Goal: Use online tool/utility: Use online tool/utility

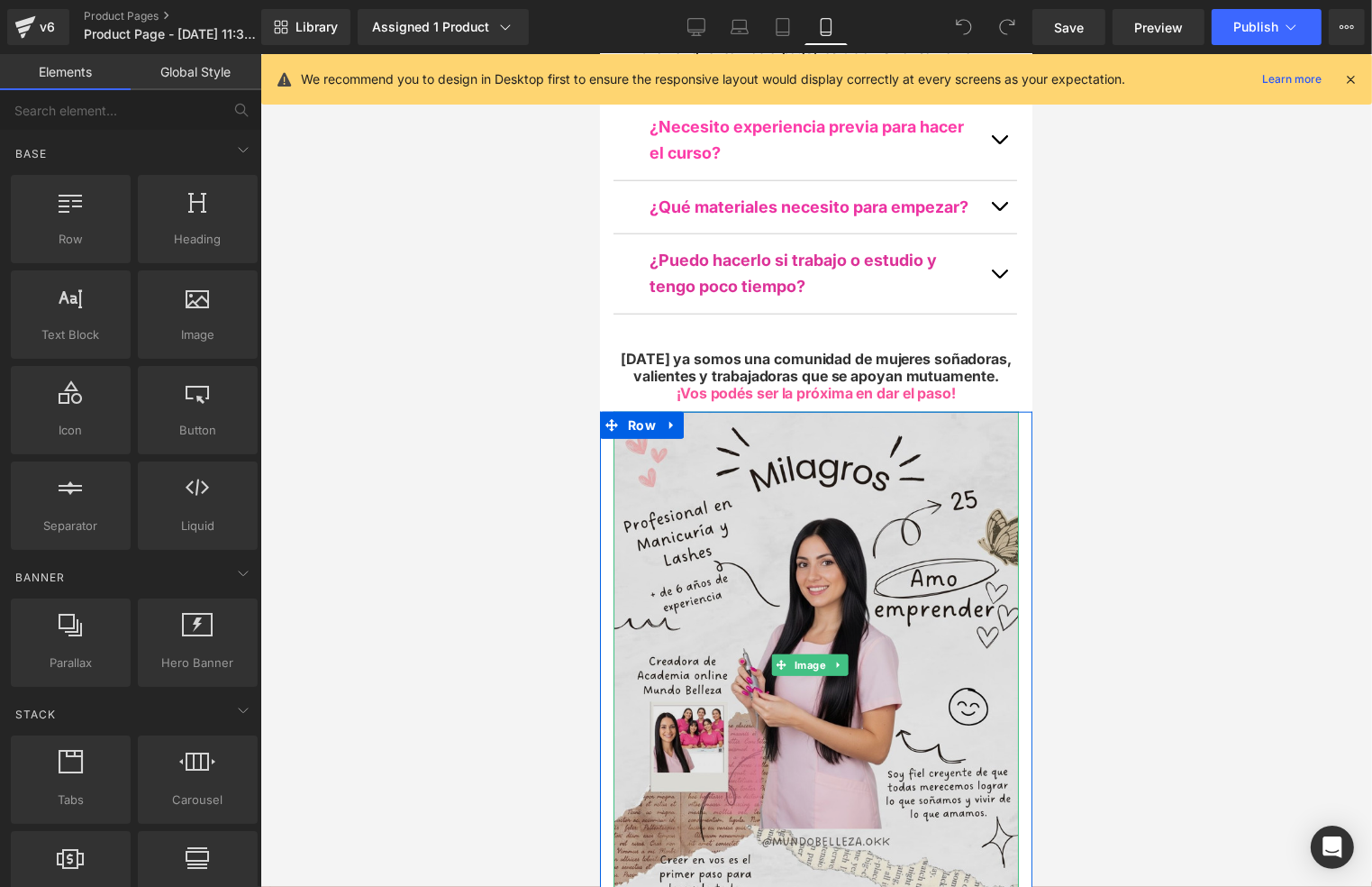
click at [948, 411] on img at bounding box center [815, 664] width 405 height 508
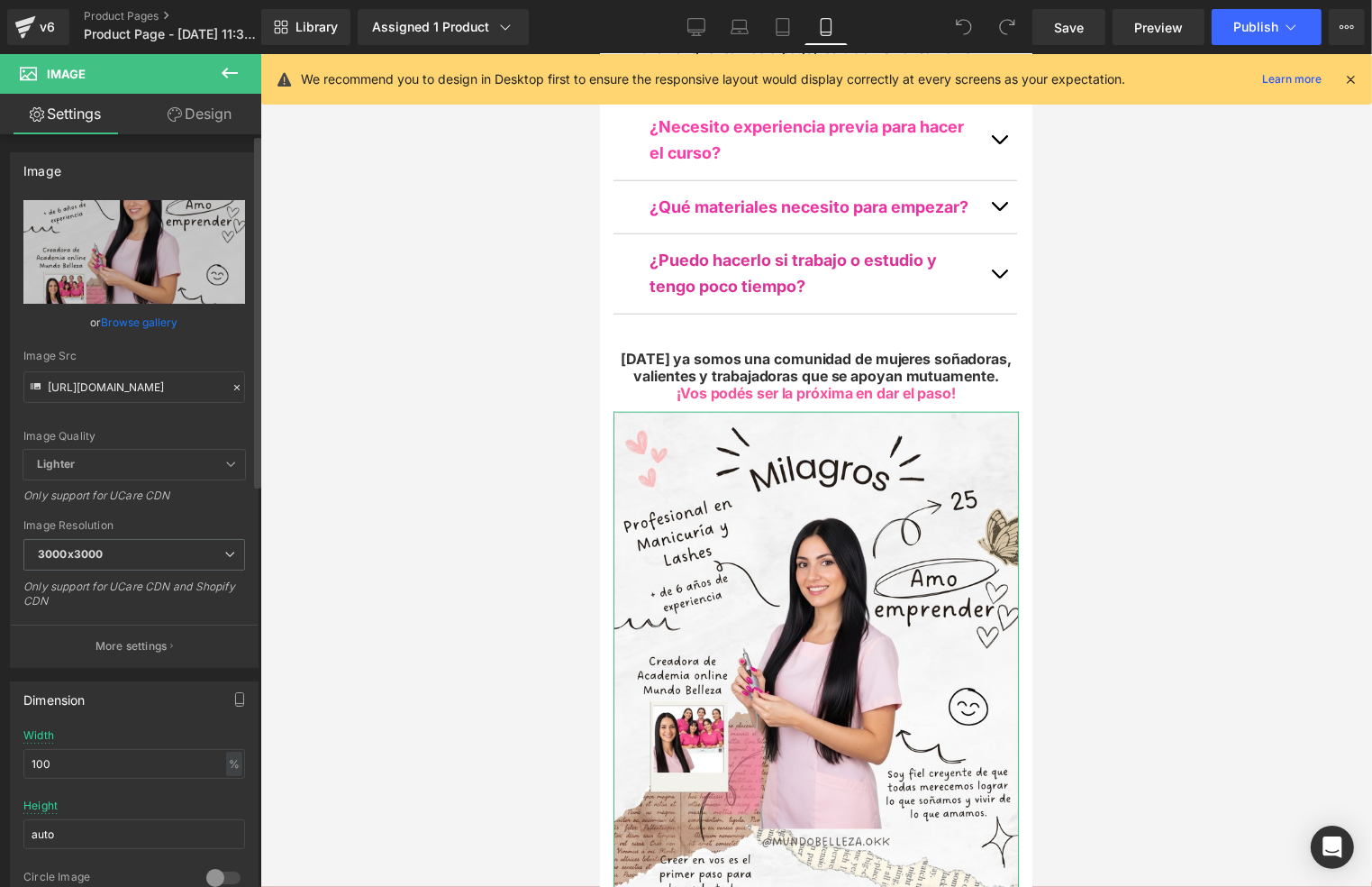
click at [230, 391] on icon at bounding box center [236, 387] width 12 height 12
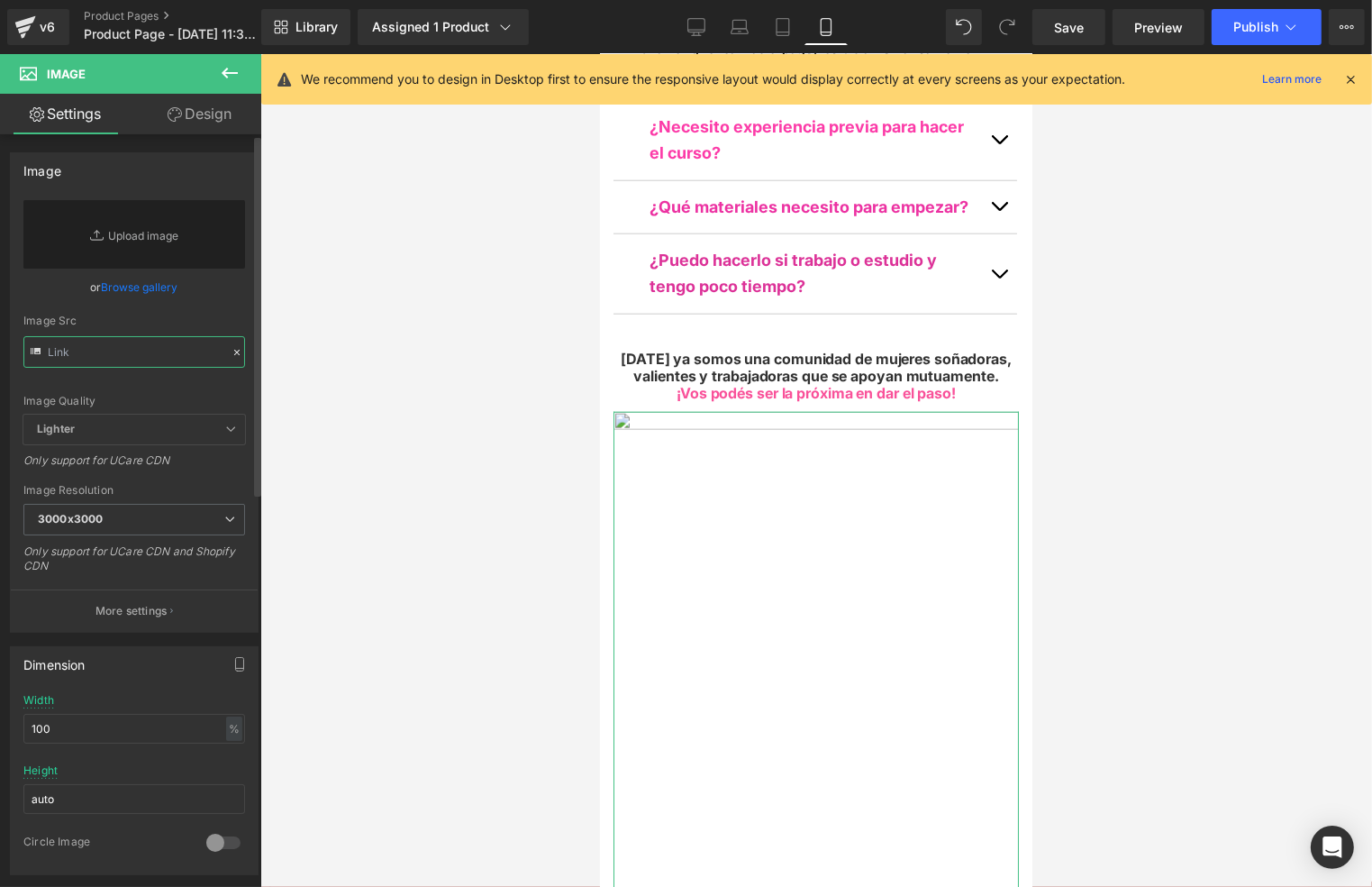
click at [168, 359] on input "text" at bounding box center [135, 352] width 222 height 32
paste input "[URL][DOMAIN_NAME]"
type input "[URL][DOMAIN_NAME]"
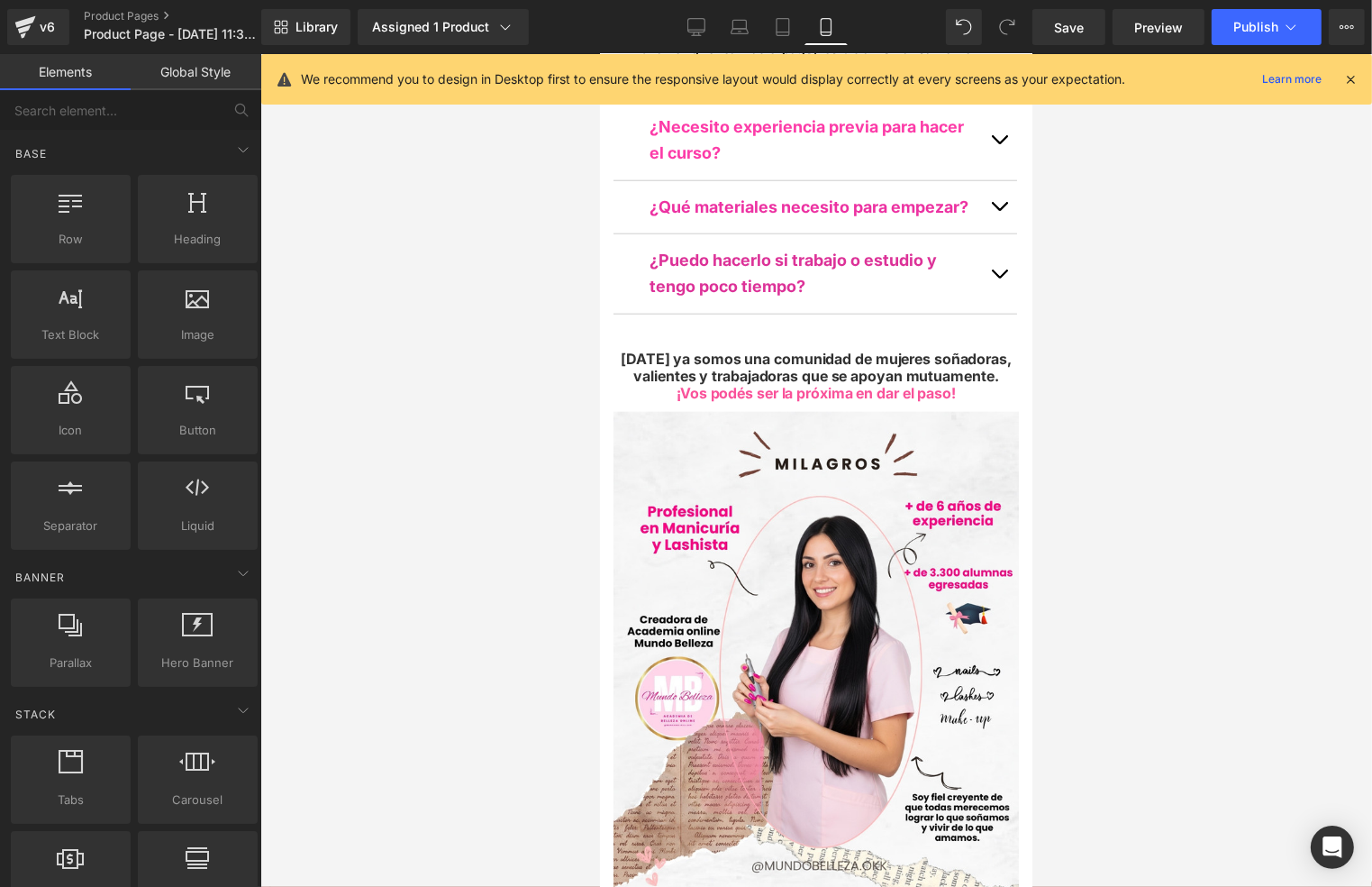
click at [1146, 418] on div at bounding box center [817, 470] width 1112 height 833
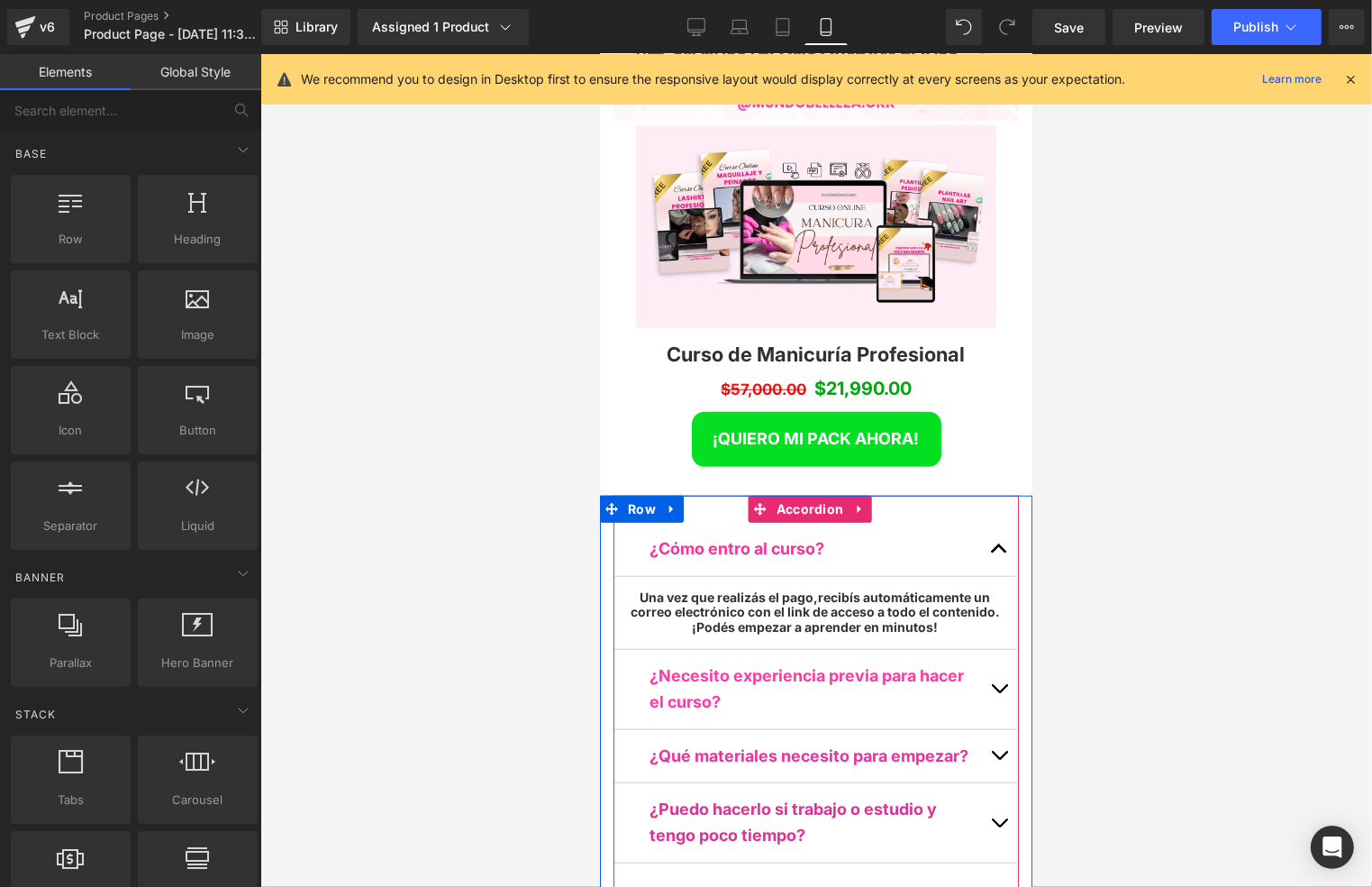
scroll to position [8171, 0]
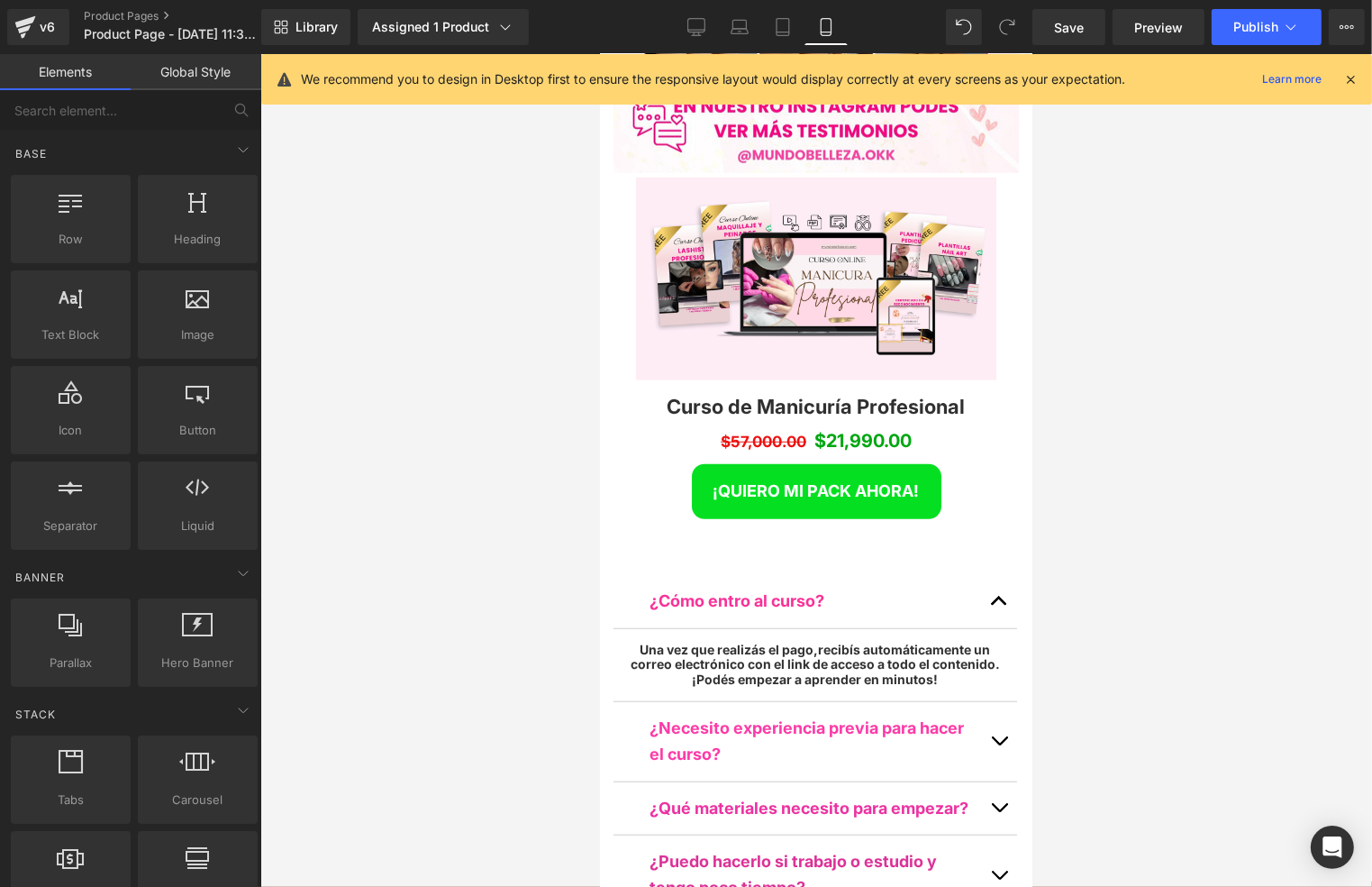
drag, startPoint x: 1085, startPoint y: 455, endPoint x: 1039, endPoint y: 433, distance: 51.0
click at [1082, 450] on div at bounding box center [817, 470] width 1112 height 833
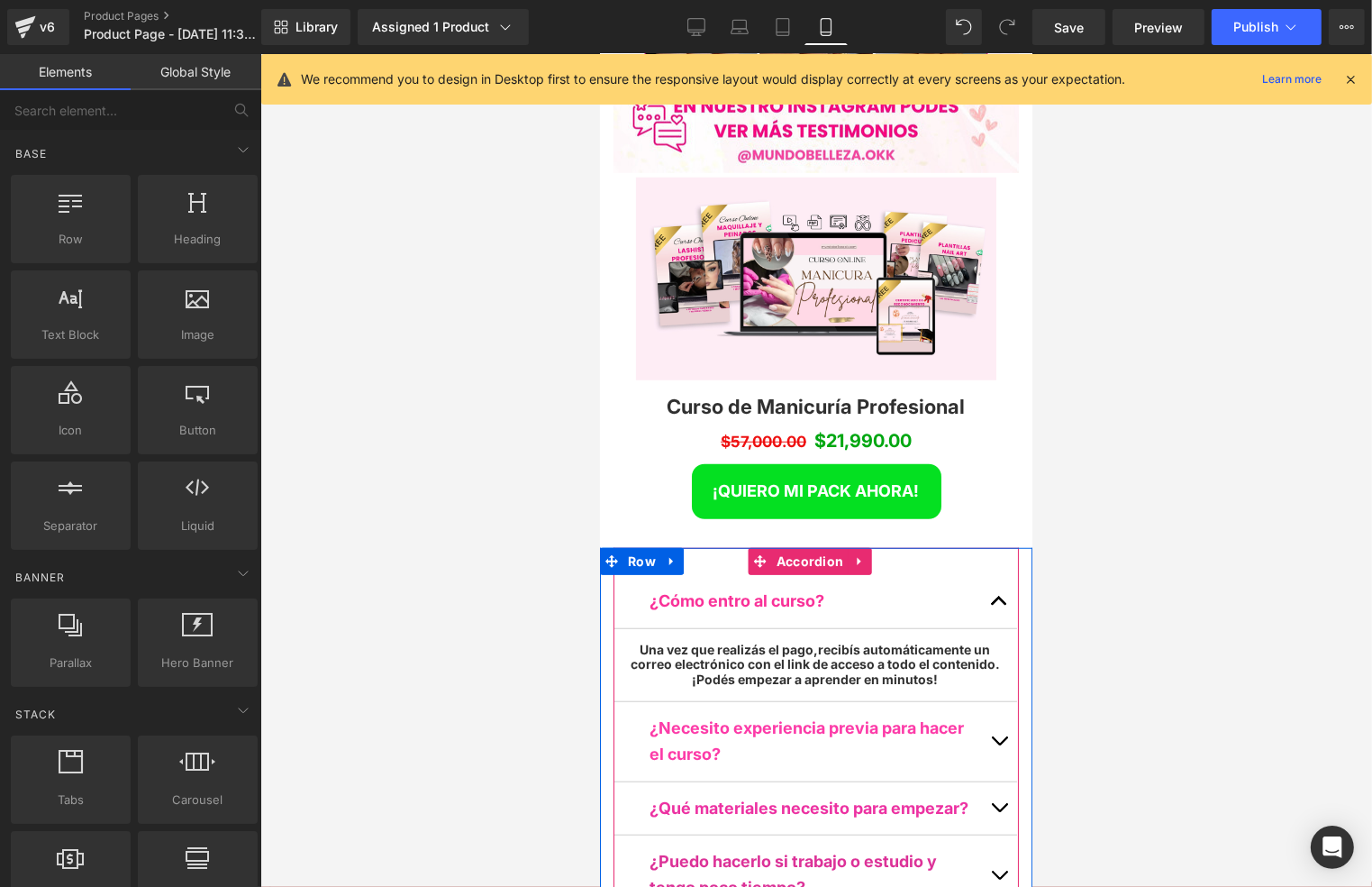
click at [998, 605] on span "button" at bounding box center [998, 605] width 0 height 0
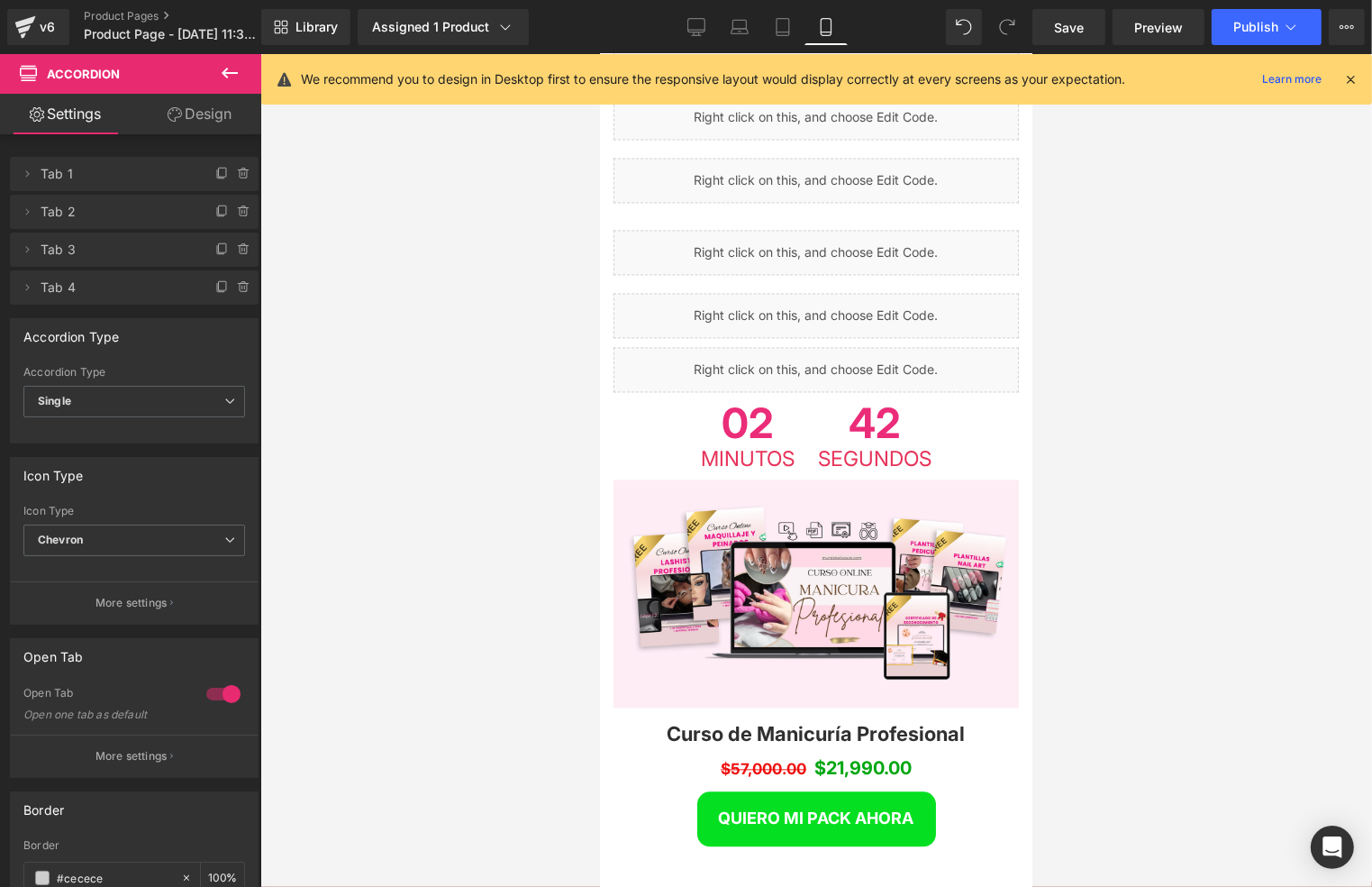
scroll to position [3605, 0]
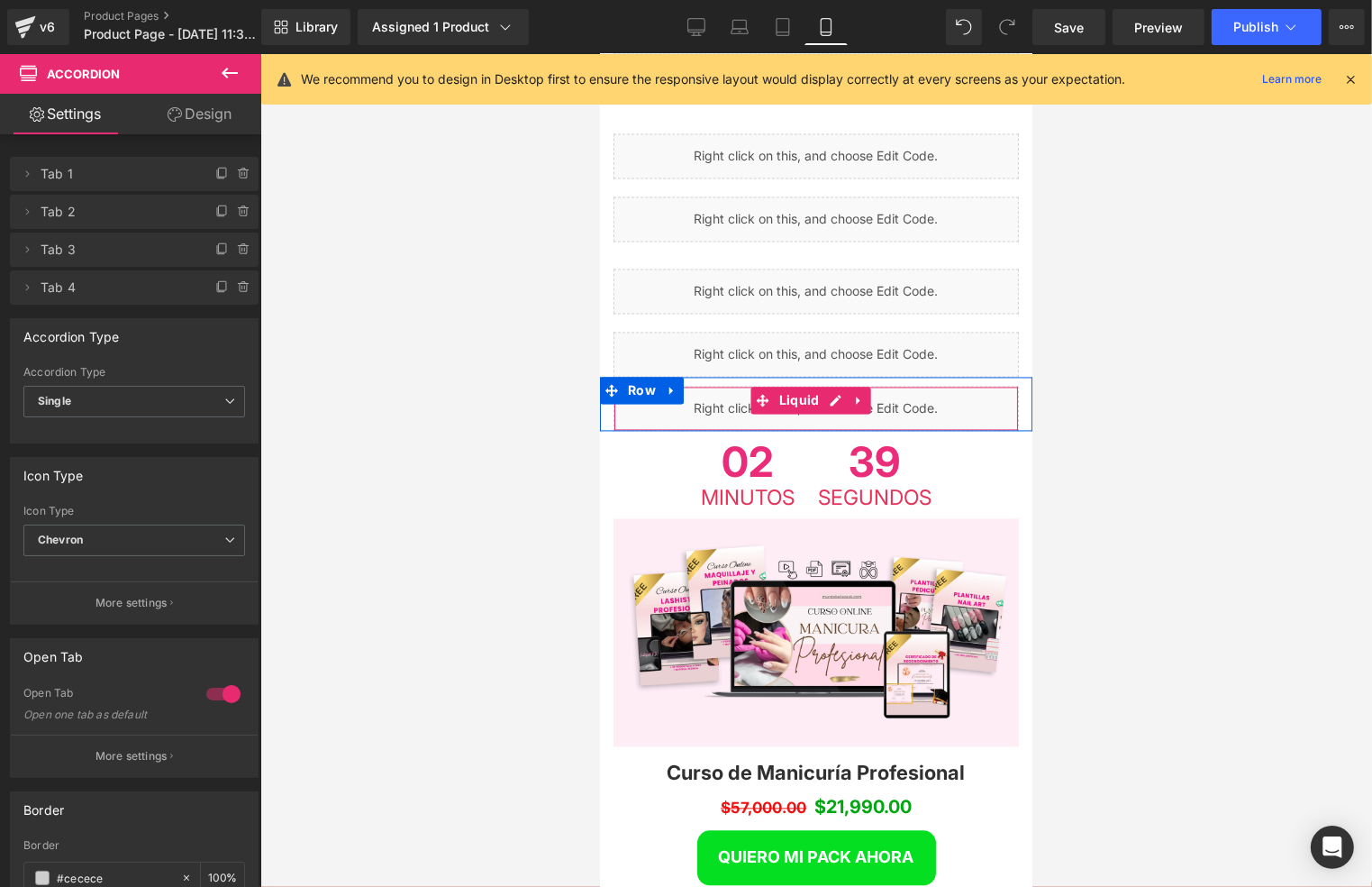
click at [897, 385] on div "Liquid" at bounding box center [815, 407] width 405 height 45
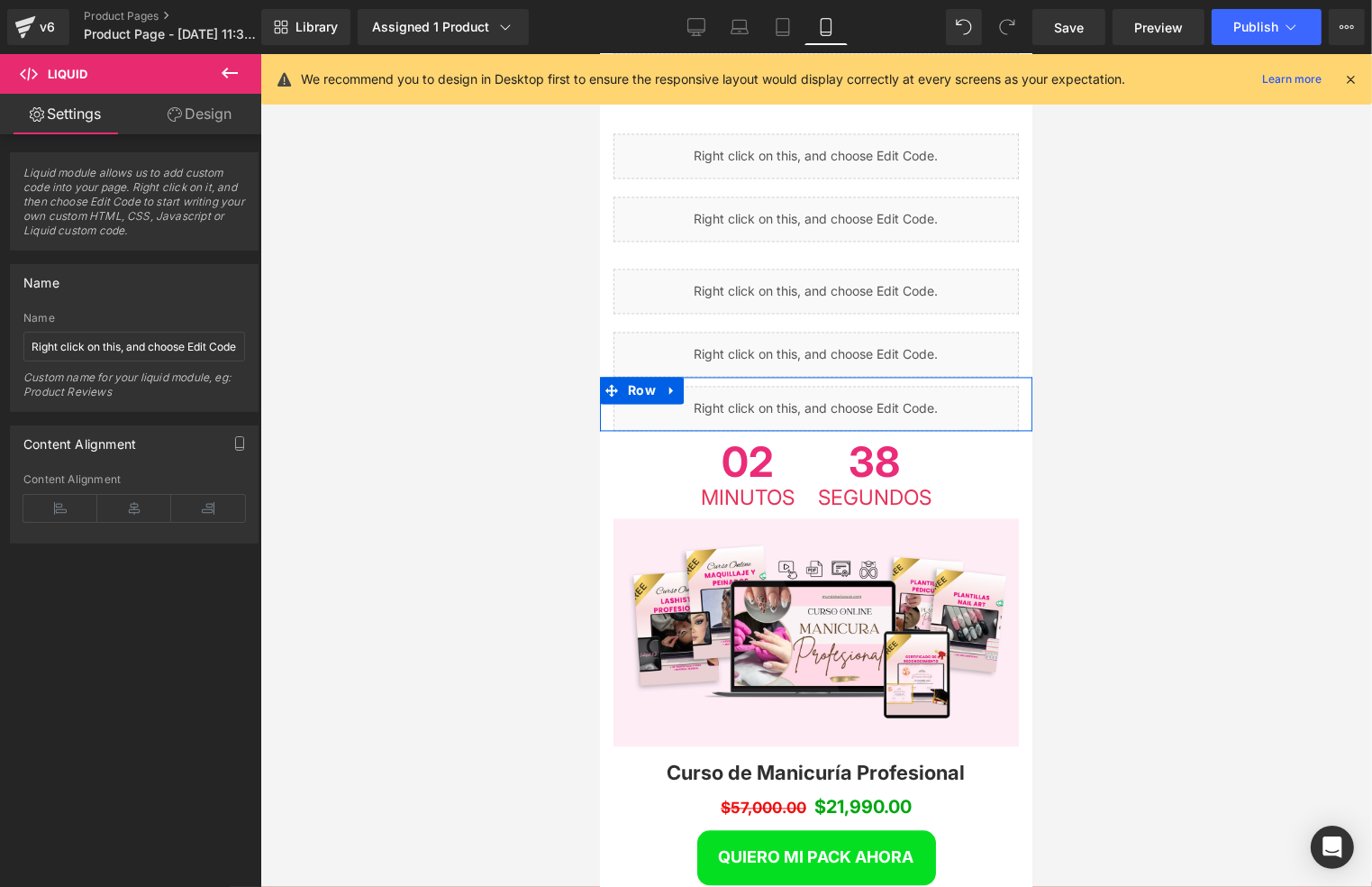
click at [833, 385] on div "Liquid" at bounding box center [815, 407] width 405 height 45
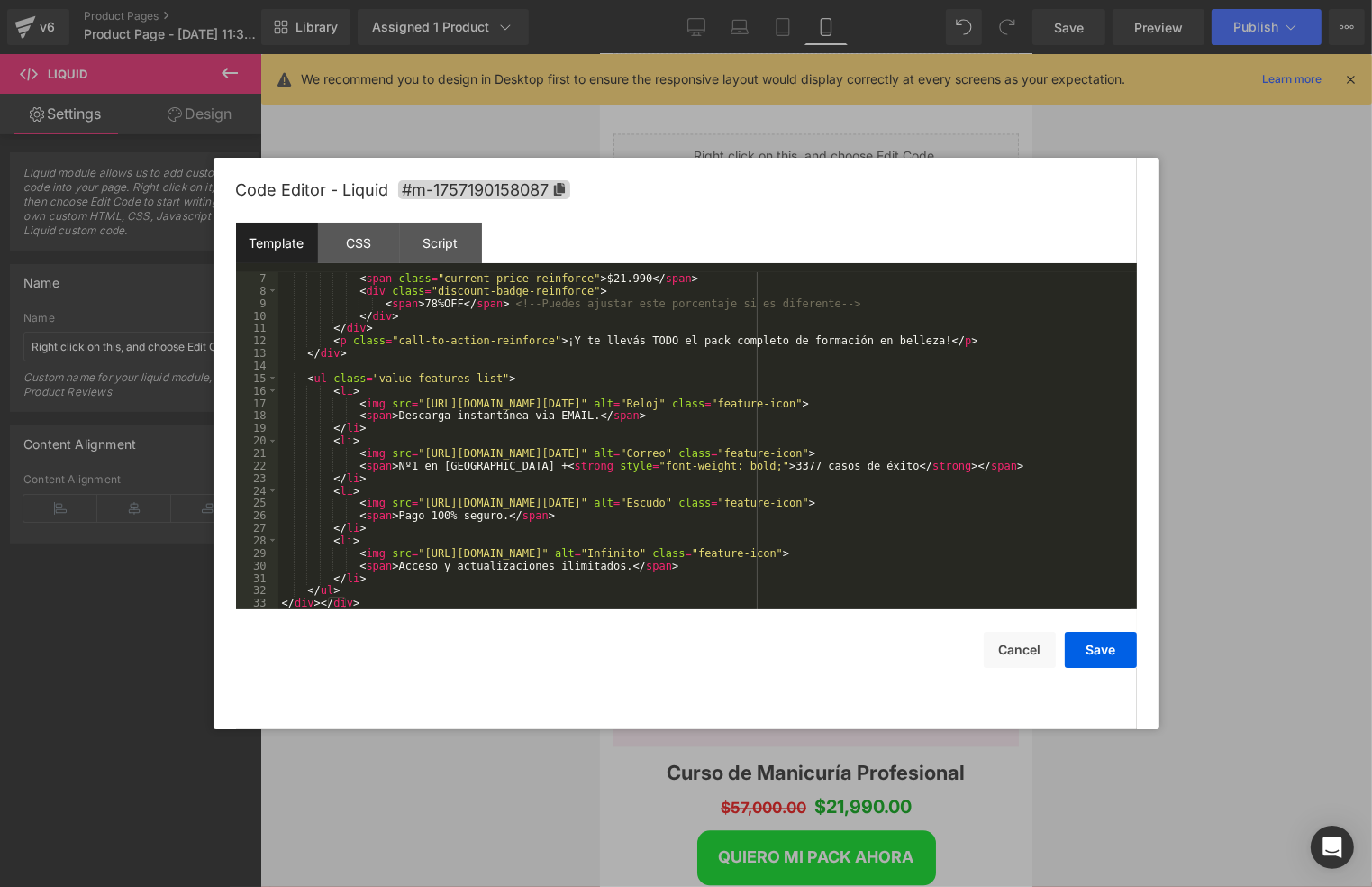
scroll to position [87, 0]
click at [1003, 645] on button "Cancel" at bounding box center [1019, 650] width 72 height 36
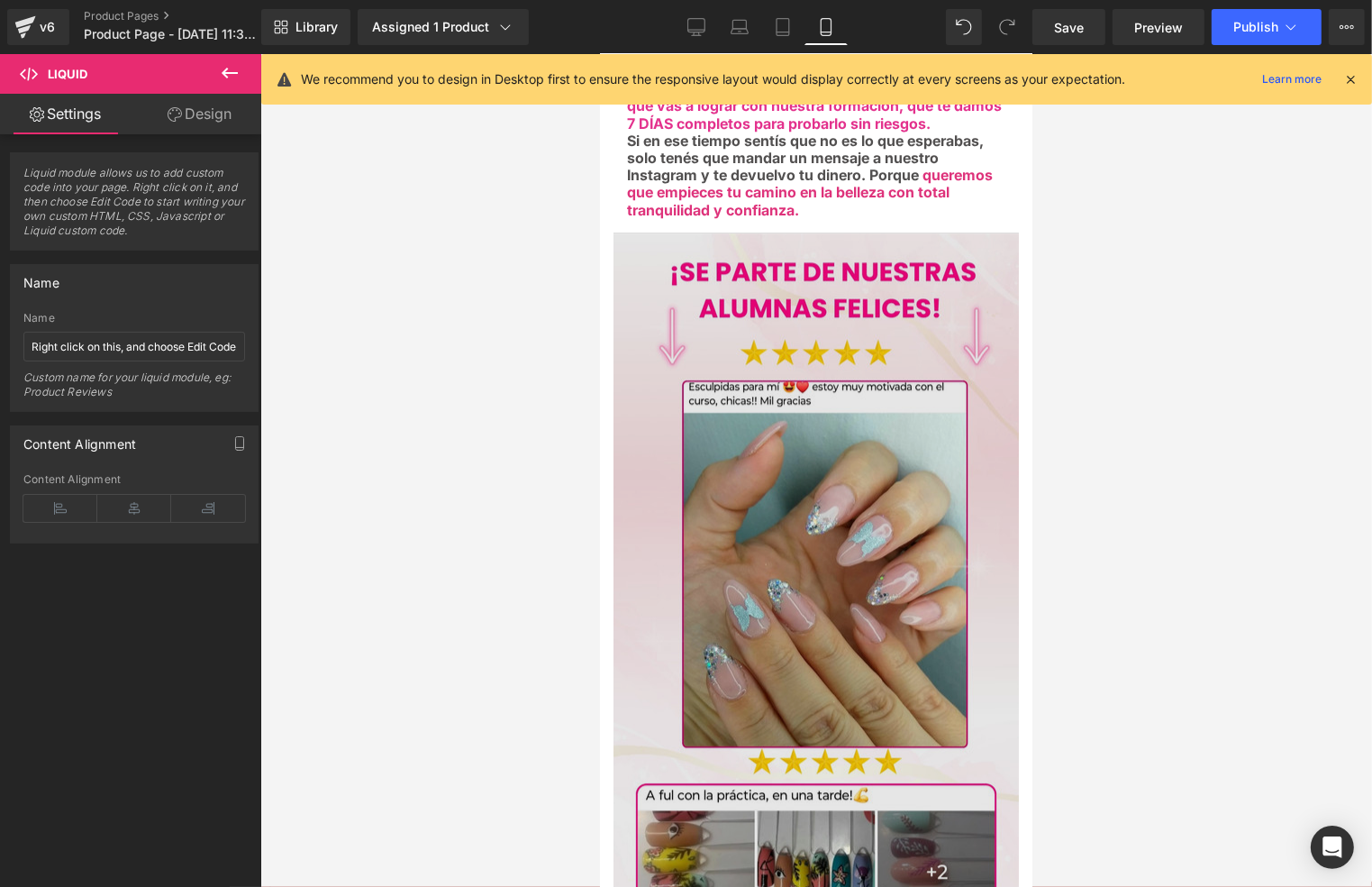
scroll to position [4446, 0]
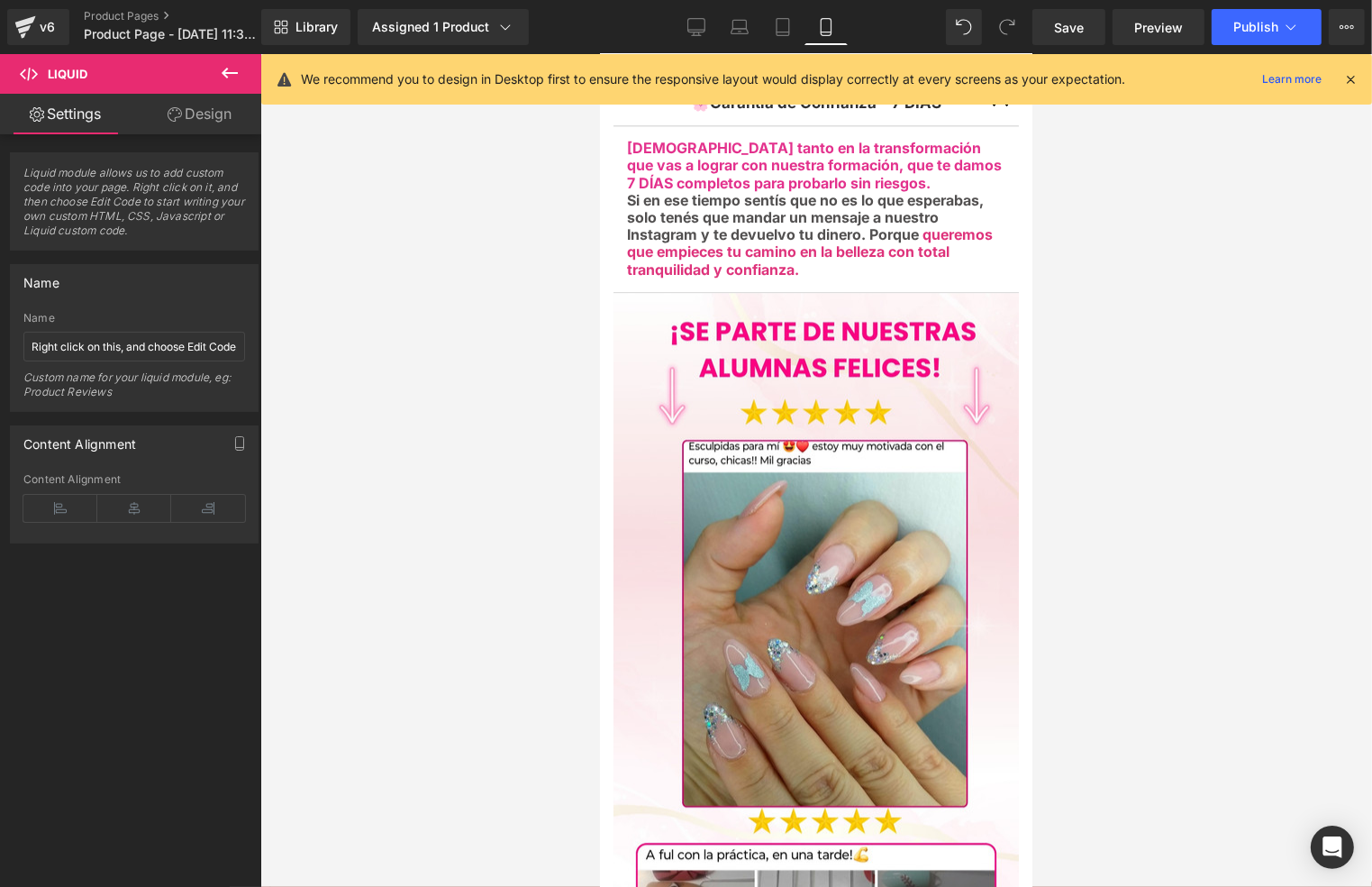
click at [1087, 493] on div at bounding box center [817, 470] width 1112 height 833
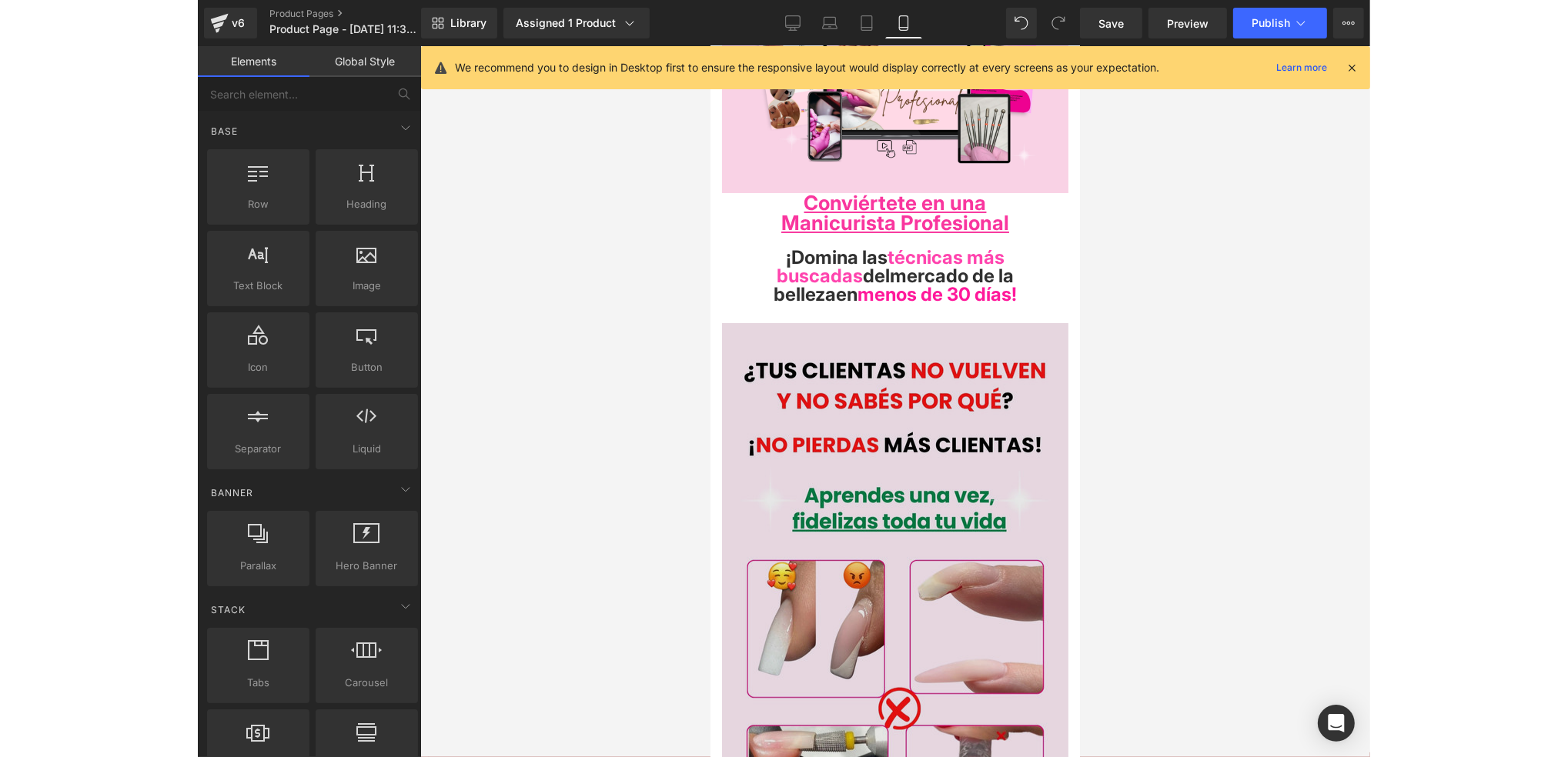
scroll to position [0, 0]
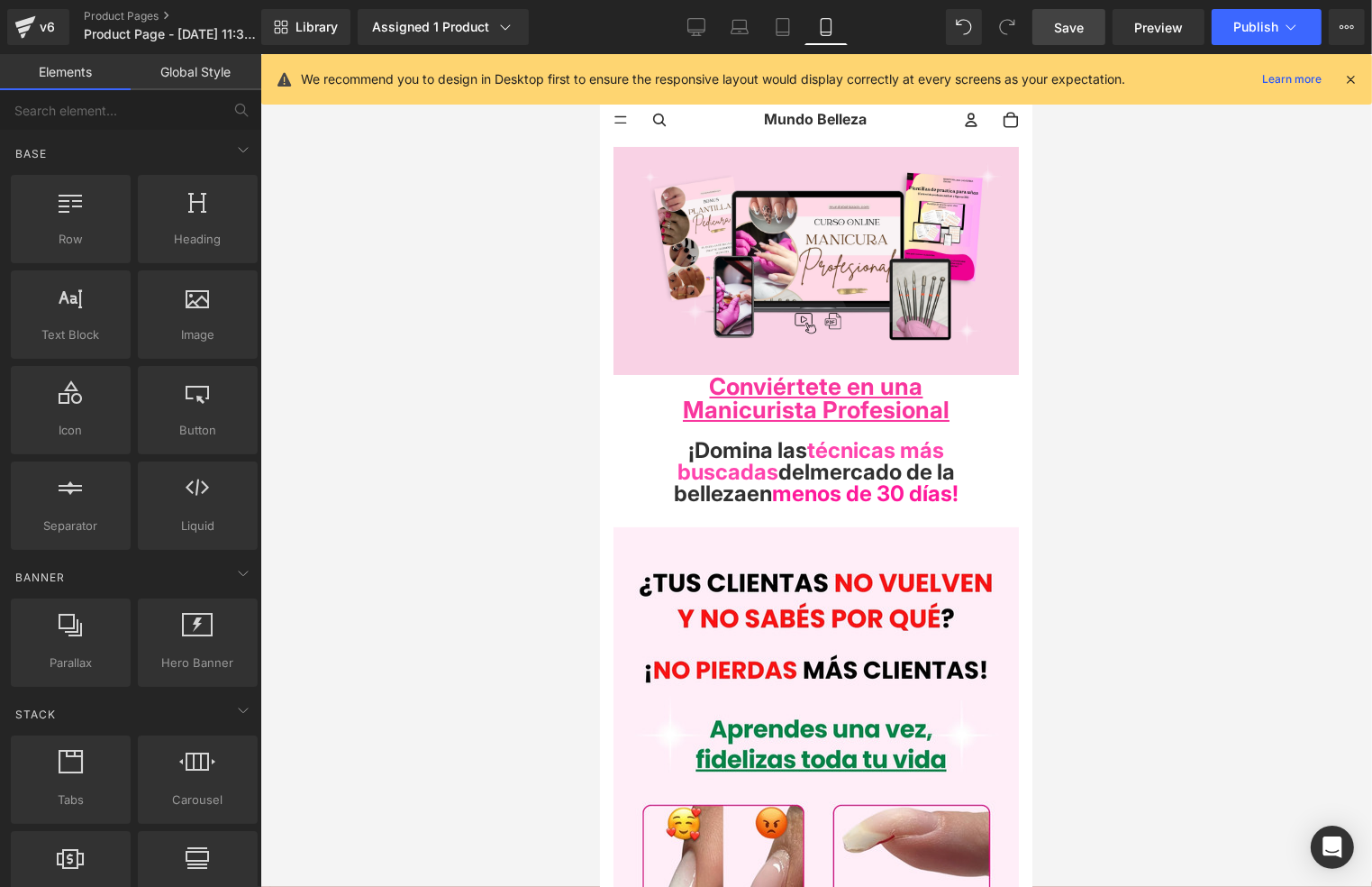
click at [1068, 28] on span "Save" at bounding box center [1068, 28] width 30 height 19
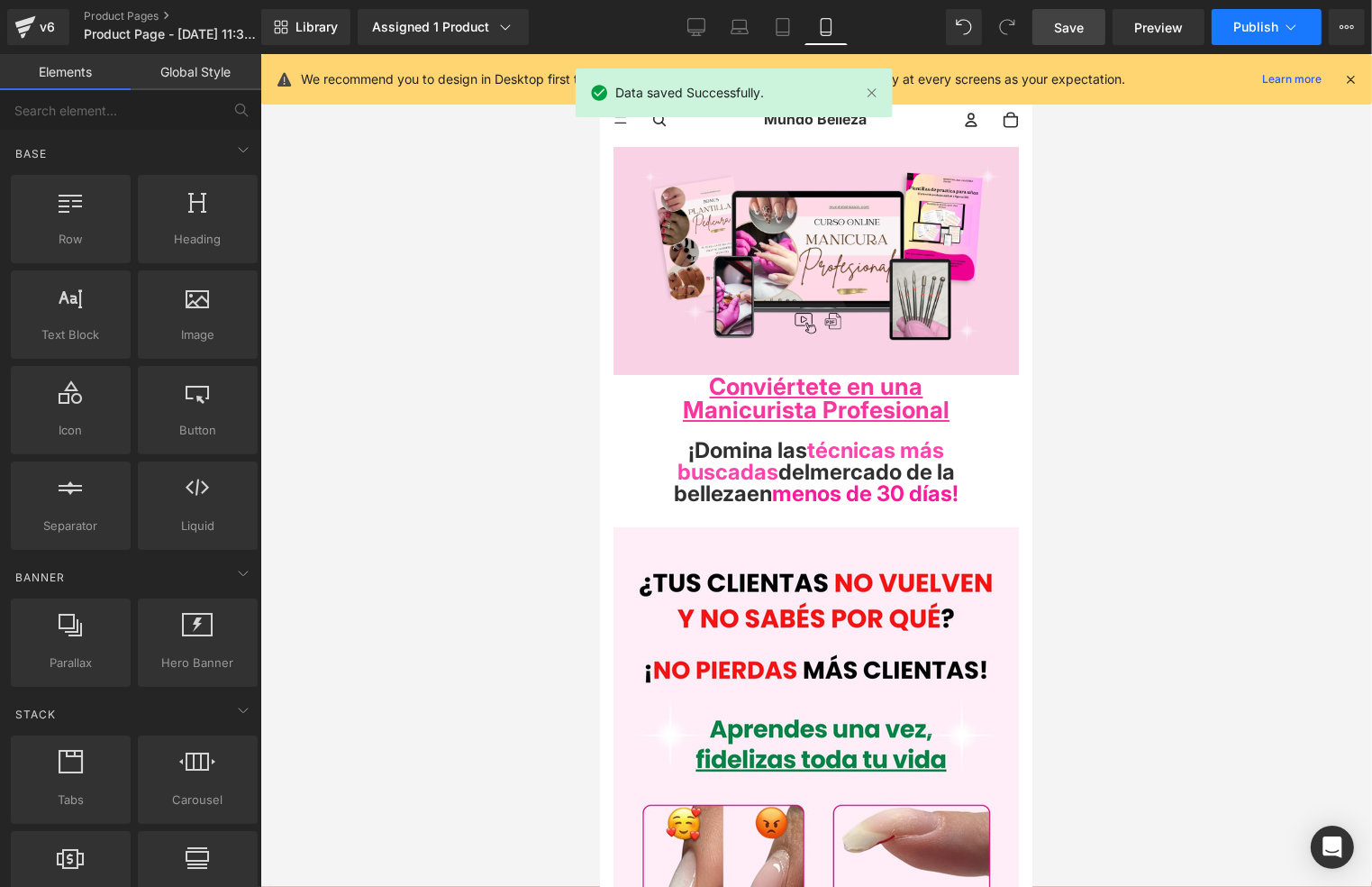
click at [1262, 16] on button "Publish" at bounding box center [1266, 27] width 110 height 36
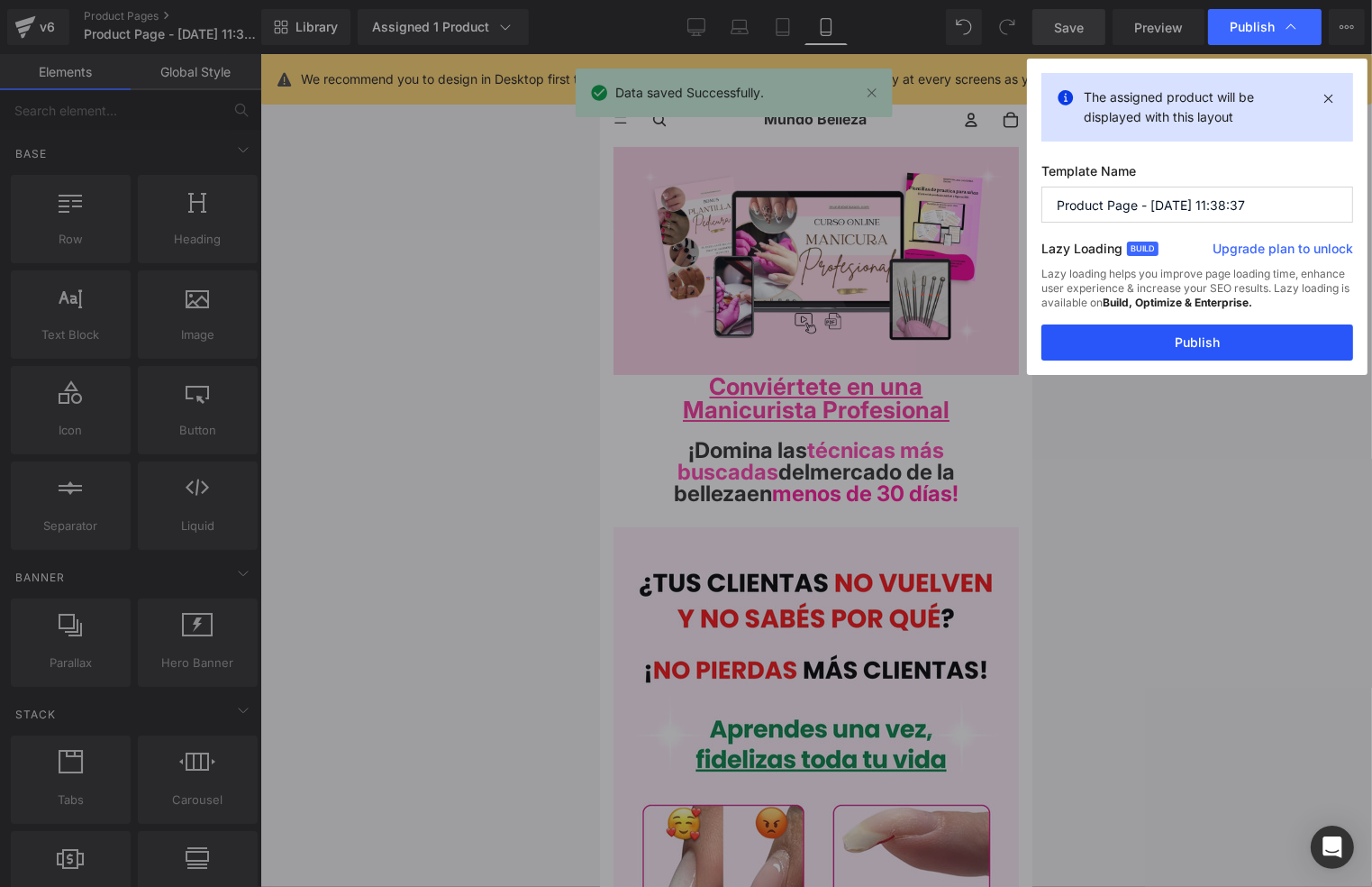
click at [1187, 337] on button "Publish" at bounding box center [1197, 342] width 311 height 36
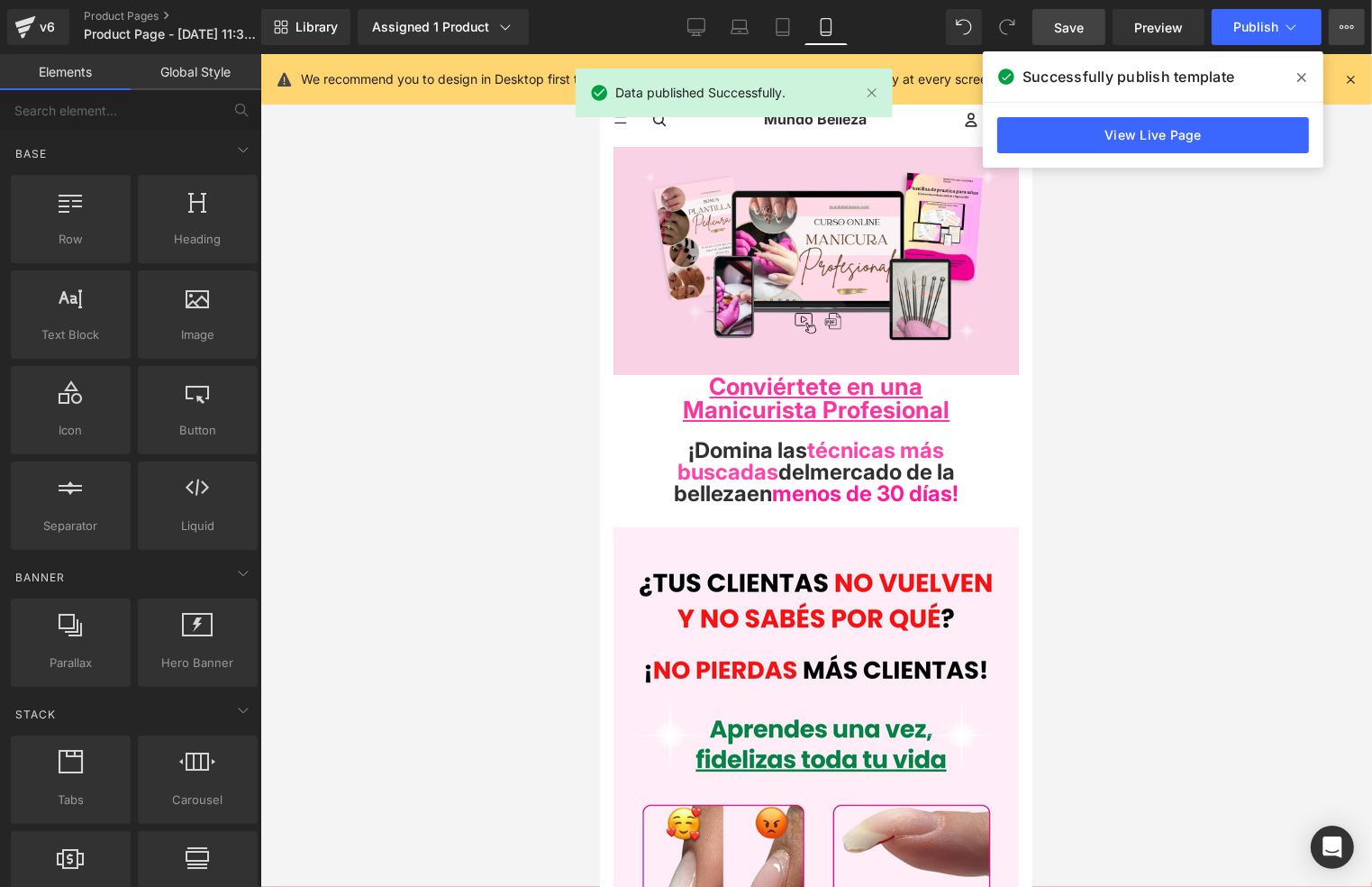
click at [1351, 18] on button "Upgrade Plan View Live Page View with current Template Save Template to Library…" at bounding box center [1347, 27] width 36 height 36
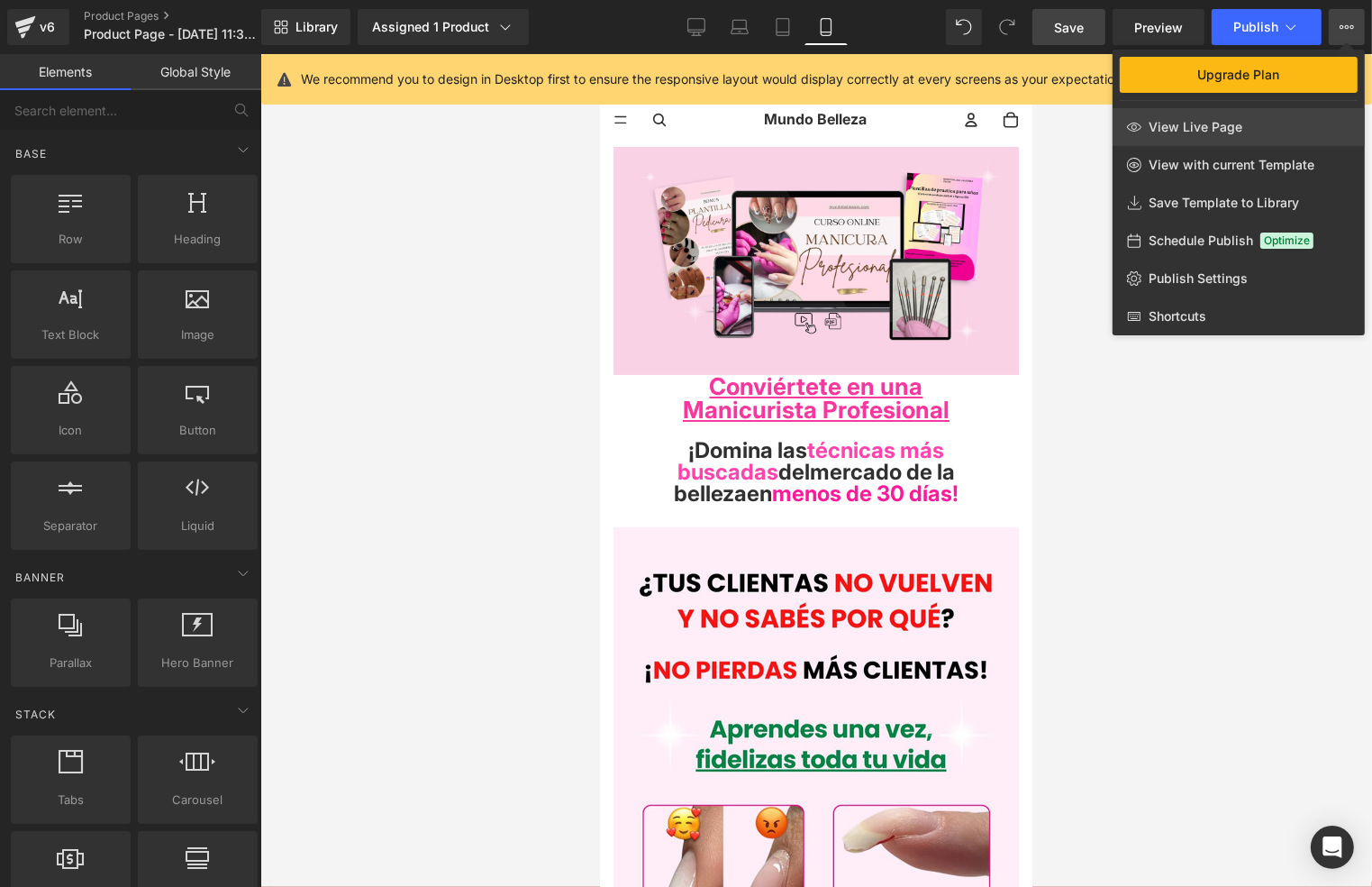
click at [1248, 134] on link "View Live Page" at bounding box center [1239, 127] width 252 height 38
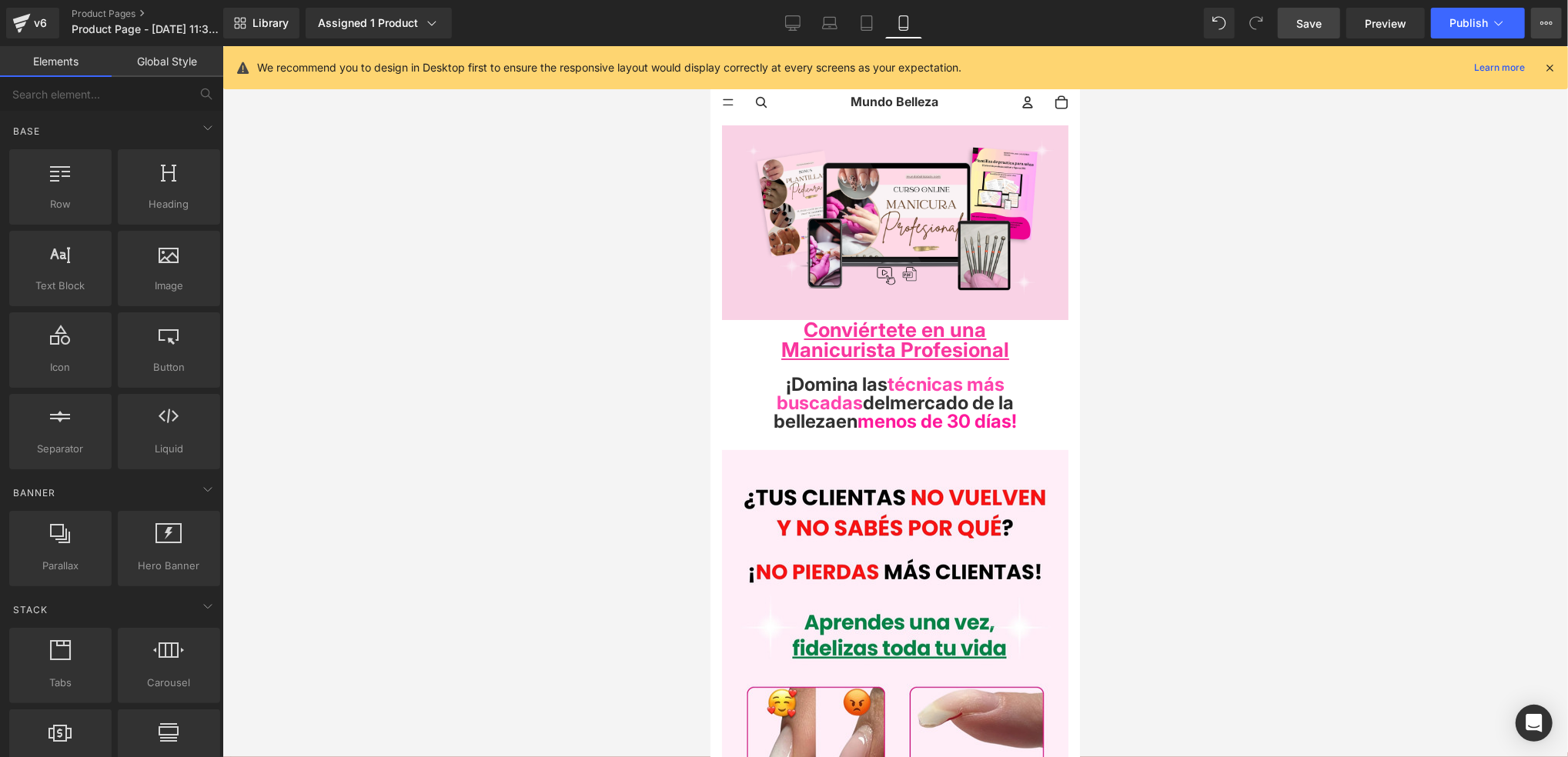
click at [1171, 22] on button "Upgrade Plan View Live Page View with current Template Save Template to Library…" at bounding box center [1547, 23] width 31 height 31
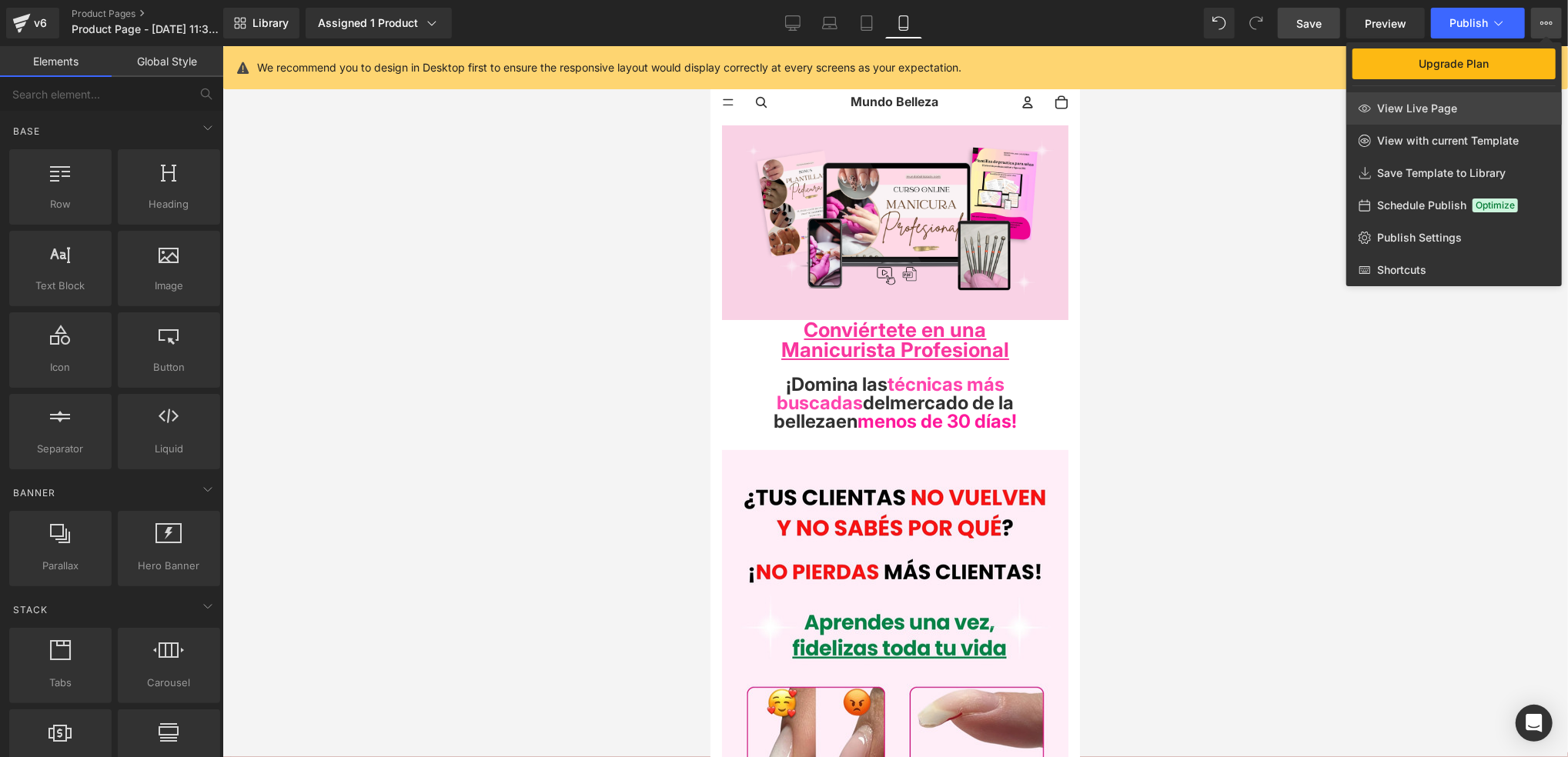
click at [1171, 106] on link "View Live Page" at bounding box center [1454, 108] width 215 height 33
